Goal: Check status: Check status

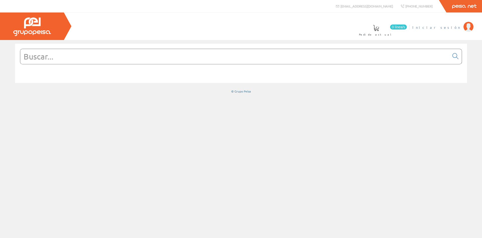
click at [456, 28] on span "Iniciar sesión" at bounding box center [436, 27] width 49 height 5
click at [451, 30] on span "BARCELO PÉREZ, JAVIER" at bounding box center [438, 27] width 46 height 5
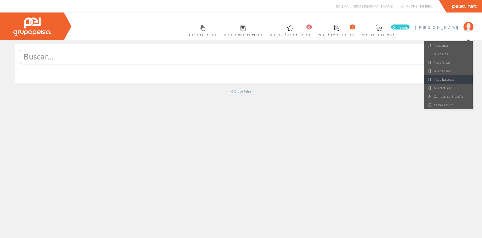
click at [438, 82] on link "Mis albaranes" at bounding box center [448, 79] width 49 height 9
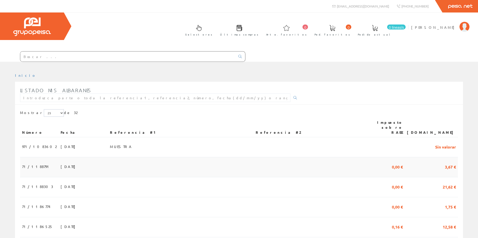
click at [61, 164] on font "25/09/2025" at bounding box center [69, 166] width 17 height 5
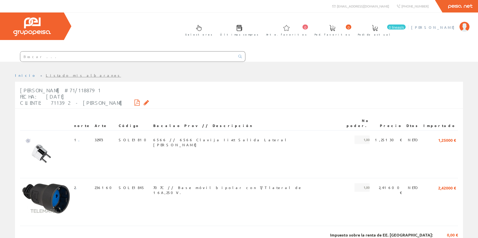
click at [434, 26] on font "[PERSON_NAME]" at bounding box center [434, 27] width 46 height 5
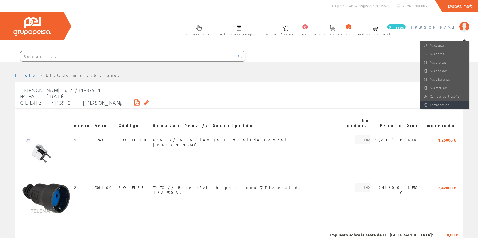
click at [442, 107] on link "Cerrar sesión" at bounding box center [444, 105] width 49 height 9
